Goal: Task Accomplishment & Management: Manage account settings

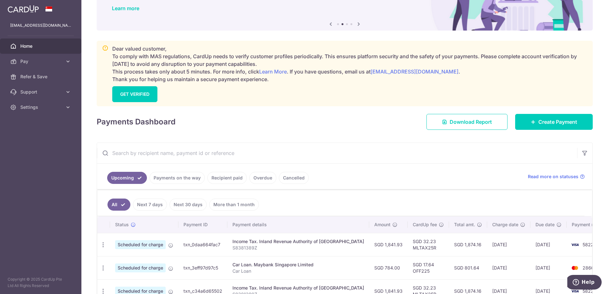
scroll to position [64, 0]
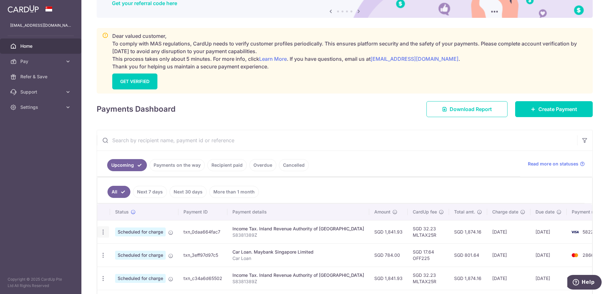
click at [105, 232] on icon "button" at bounding box center [103, 232] width 7 height 7
click at [129, 251] on span "Update payment" at bounding box center [136, 249] width 43 height 8
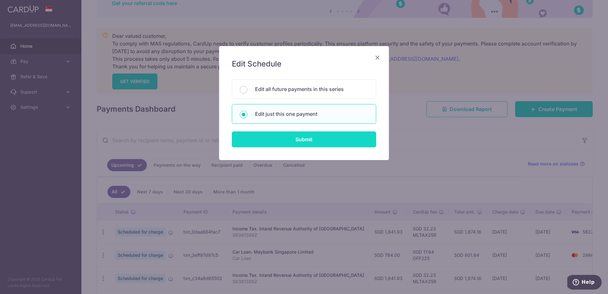
click at [297, 142] on input "Submit" at bounding box center [304, 139] width 144 height 16
radio input "true"
type input "1,841.93"
type input "[DATE]"
type input "S8381389Z"
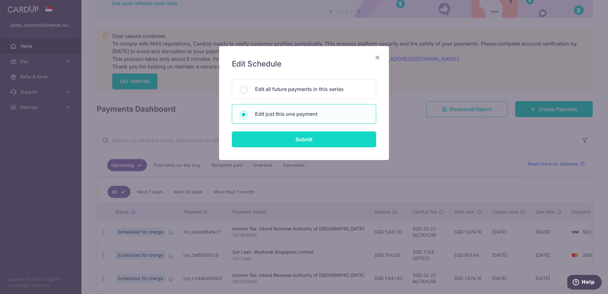
type input "MLTAX25R"
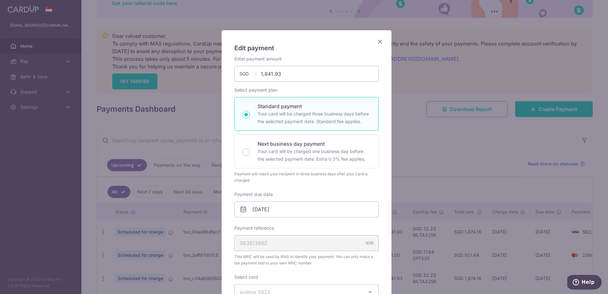
scroll to position [32, 0]
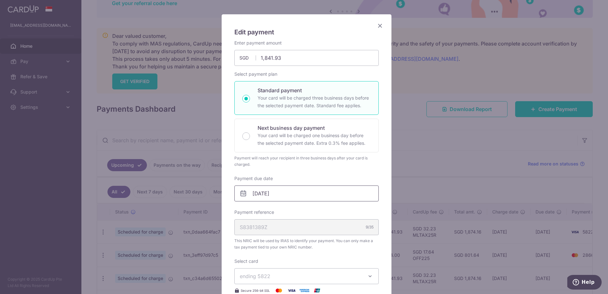
click at [315, 194] on input "[DATE]" at bounding box center [306, 193] width 144 height 16
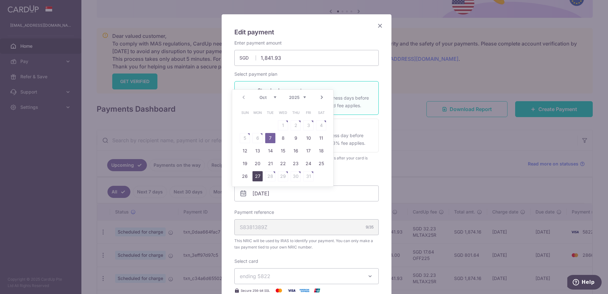
click at [255, 176] on link "27" at bounding box center [257, 176] width 10 height 10
type input "[DATE]"
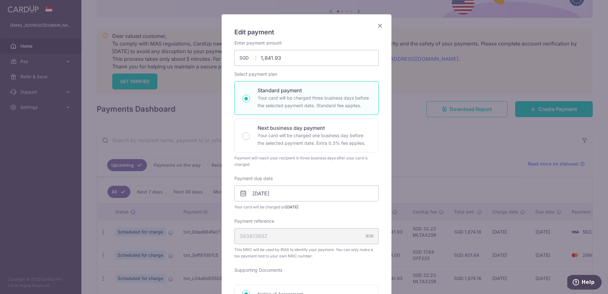
click at [362, 170] on div "Enter payment amount 1,841.93 1841.93 SGD To change the payment amount, please …" at bounding box center [306, 239] width 144 height 398
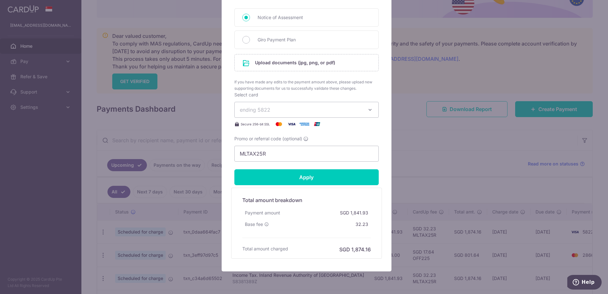
scroll to position [318, 0]
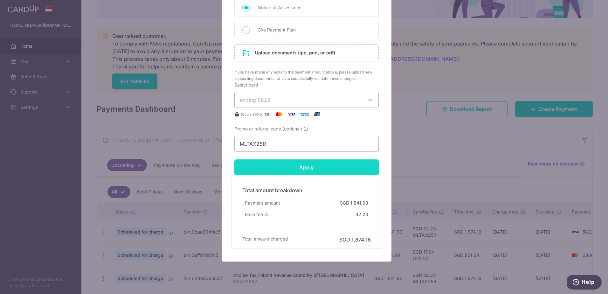
click at [314, 168] on input "Apply" at bounding box center [306, 167] width 144 height 16
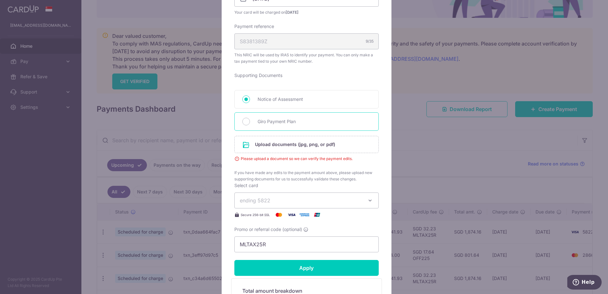
scroll to position [223, 0]
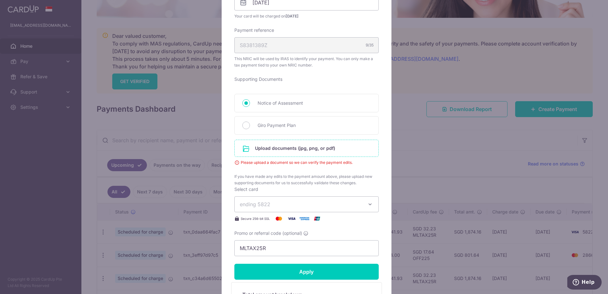
click at [291, 148] on input "file" at bounding box center [307, 148] width 144 height 17
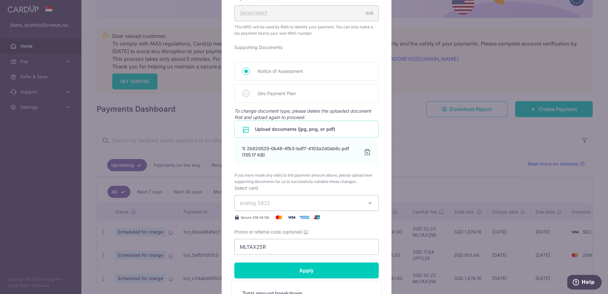
scroll to position [286, 0]
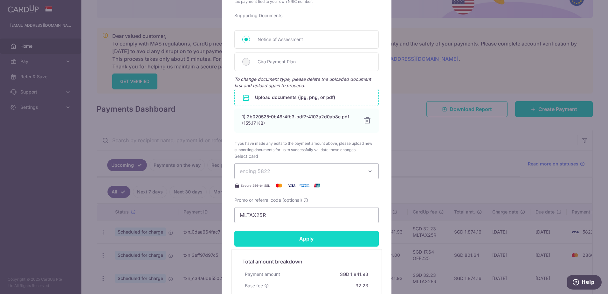
click at [320, 239] on input "Apply" at bounding box center [306, 239] width 144 height 16
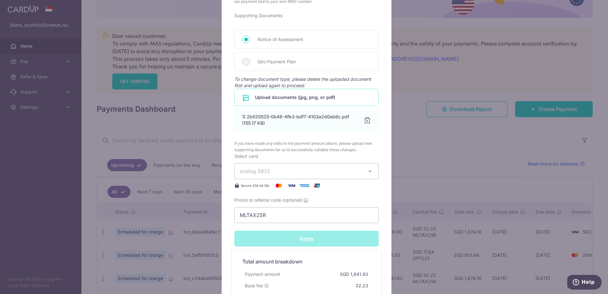
type input "Successfully Applied"
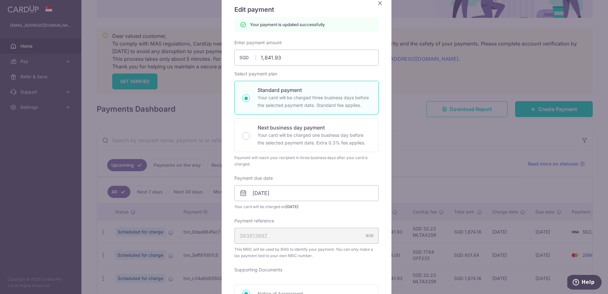
scroll to position [0, 0]
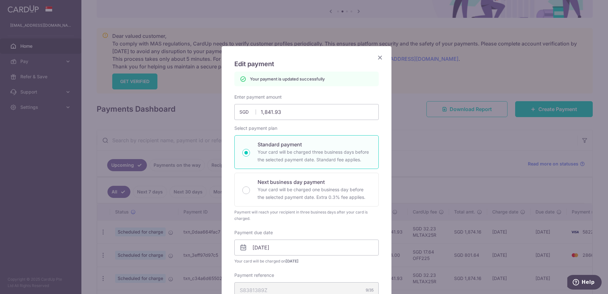
click at [379, 58] on icon "Close" at bounding box center [380, 57] width 8 height 8
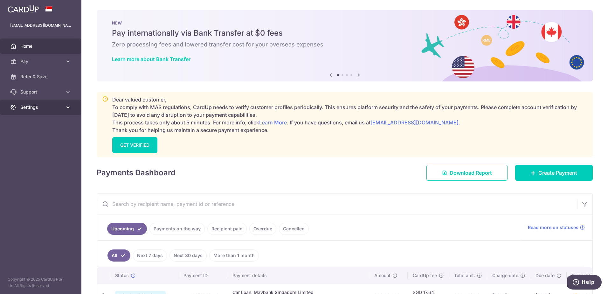
click at [63, 107] on link "Settings" at bounding box center [40, 107] width 81 height 15
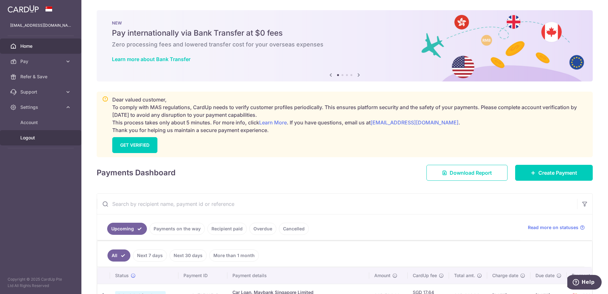
click at [51, 134] on link "Logout" at bounding box center [40, 137] width 81 height 15
